Goal: Transaction & Acquisition: Subscribe to service/newsletter

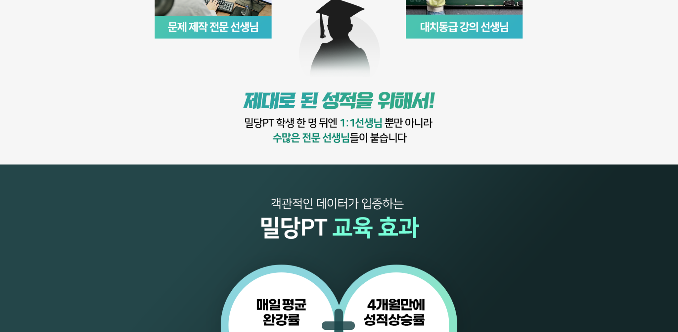
scroll to position [300, 0]
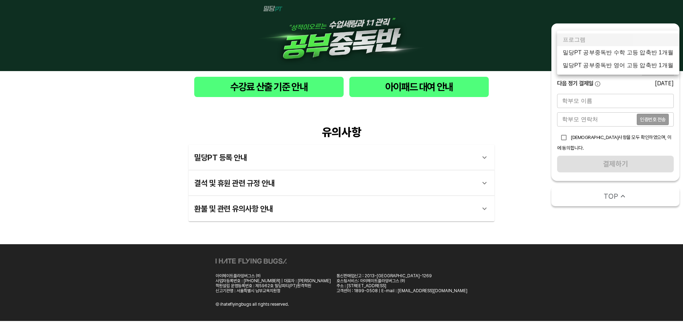
click at [592, 49] on body "수강료 산출 기준 안내 아이패드 대여 안내 유의사항 밀당PT 등록 안내 1 - 1 . 신규등록 신규등록은 밀당PT 각 과목별 프로그램을 처음 …" at bounding box center [341, 160] width 683 height 321
click at [594, 69] on li "밀당PT 공부중독반 영어 고등 압축반 1개월" at bounding box center [618, 65] width 122 height 13
